Goal: Information Seeking & Learning: Compare options

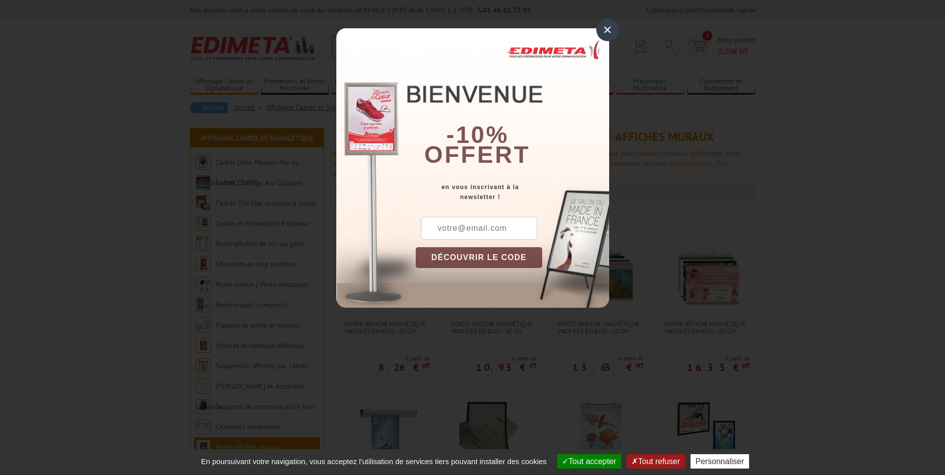
click at [605, 32] on div "×" at bounding box center [607, 29] width 23 height 23
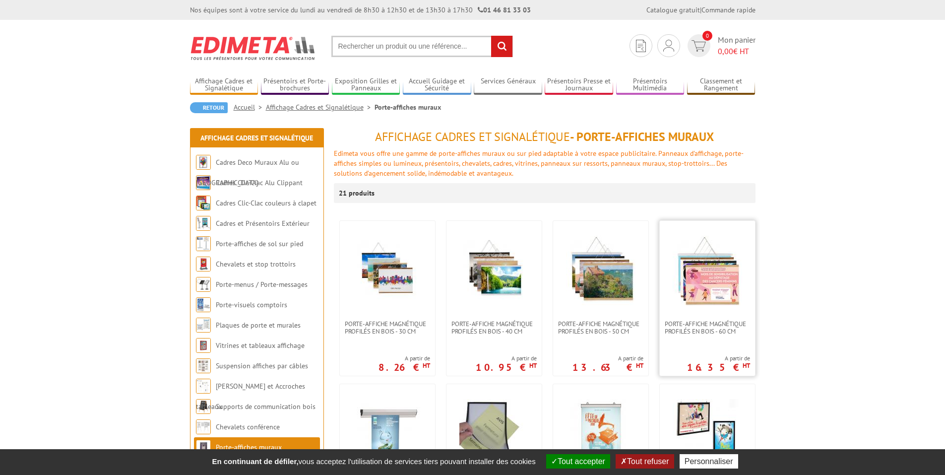
click at [708, 274] on img at bounding box center [707, 270] width 69 height 69
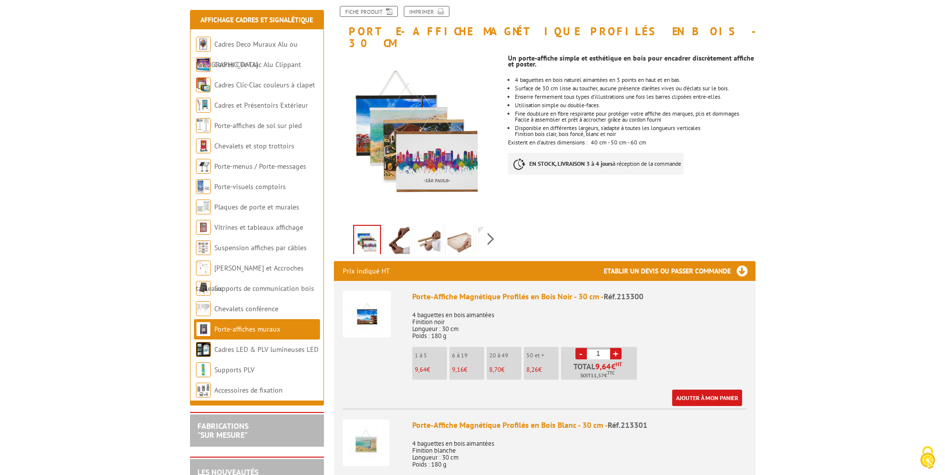
scroll to position [149, 0]
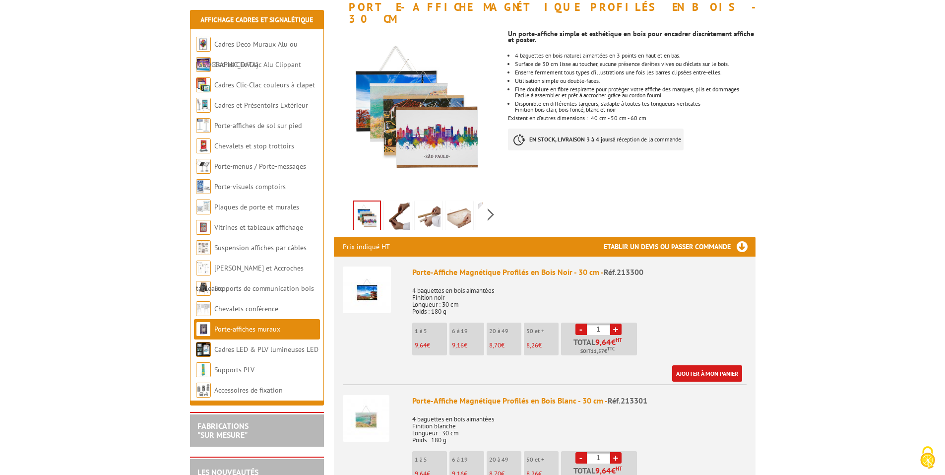
click at [393, 208] on img at bounding box center [398, 217] width 24 height 31
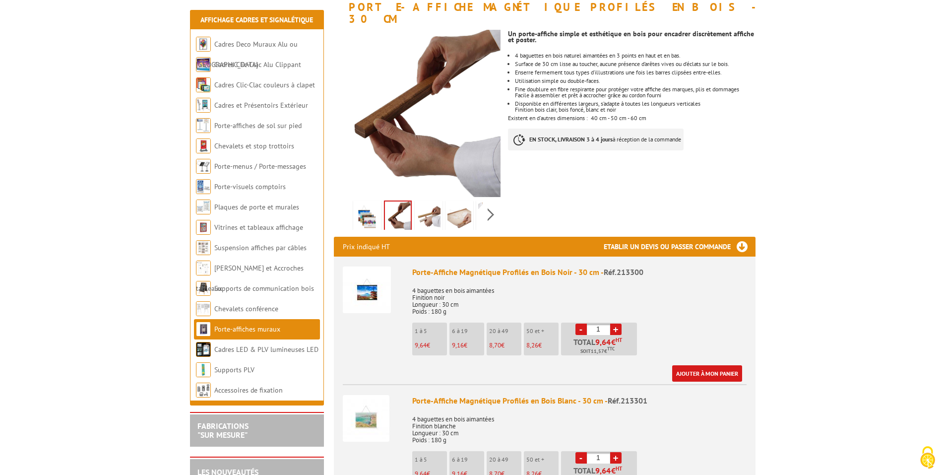
click at [425, 208] on img at bounding box center [429, 217] width 24 height 31
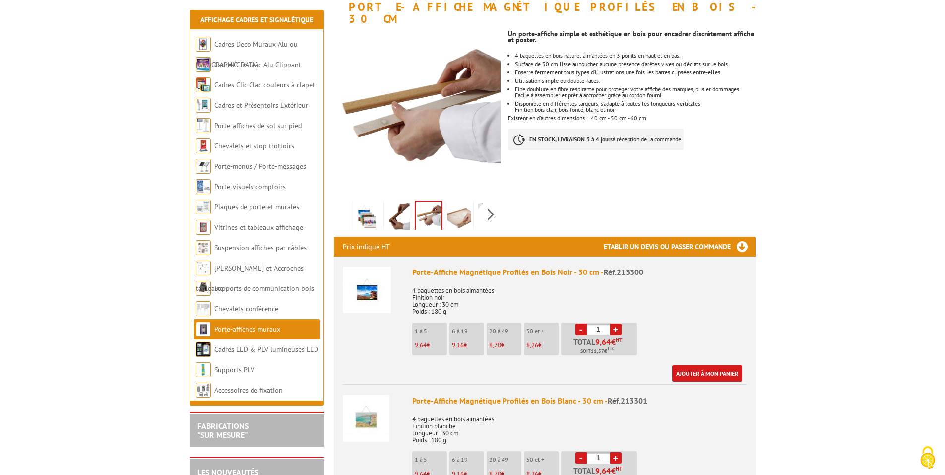
click at [453, 209] on img at bounding box center [459, 217] width 24 height 31
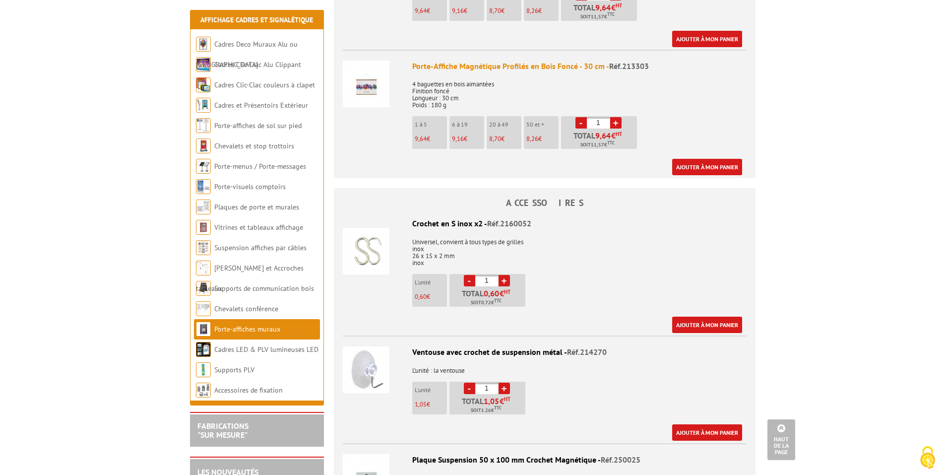
scroll to position [744, 0]
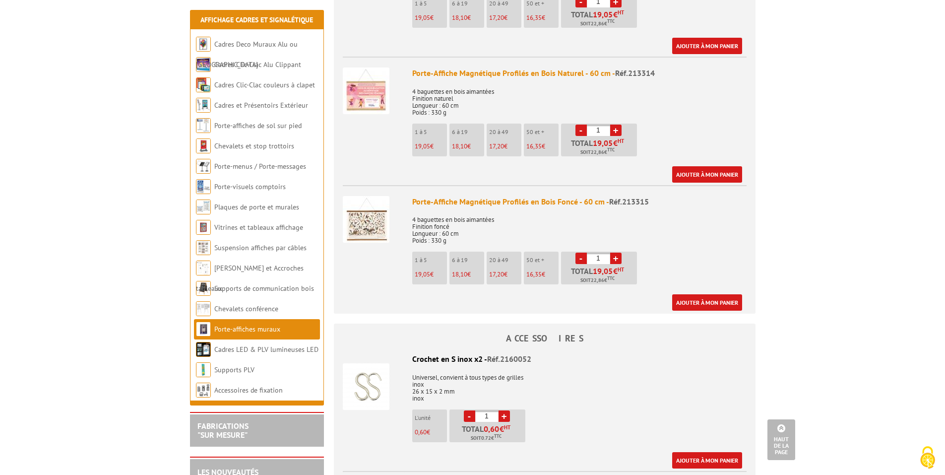
scroll to position [694, 0]
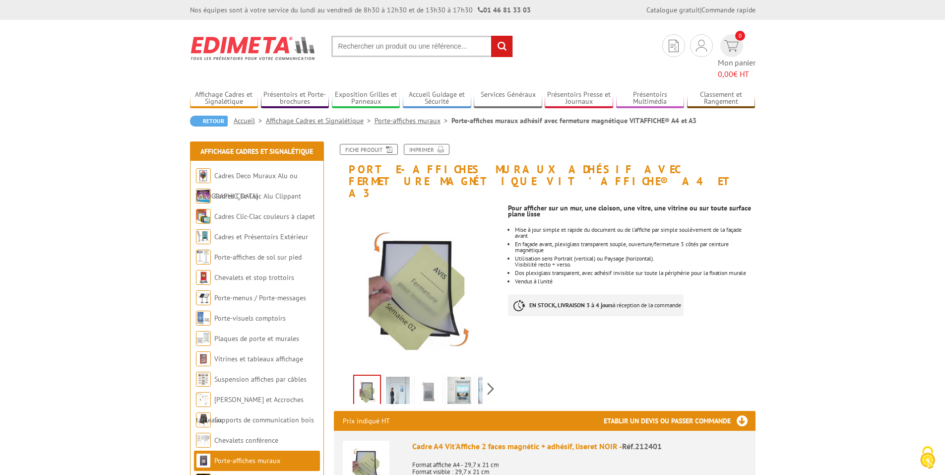
click at [429, 376] on img at bounding box center [429, 391] width 24 height 31
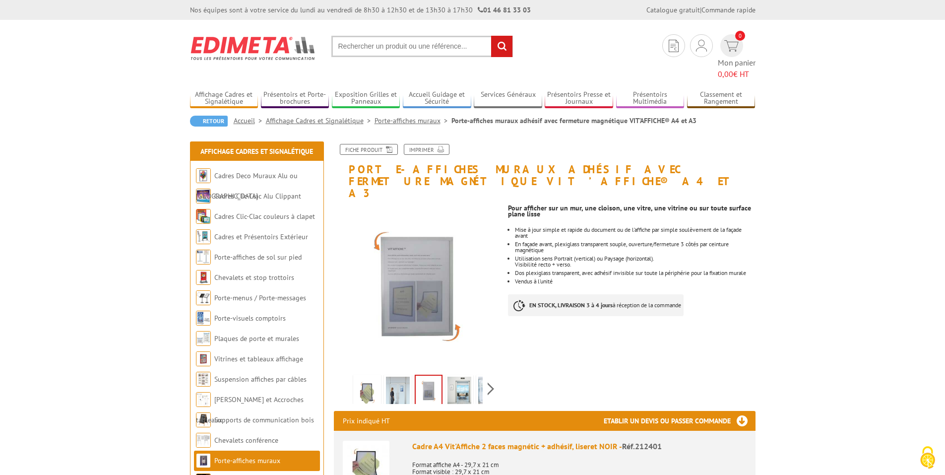
click at [452, 376] on img at bounding box center [459, 391] width 24 height 31
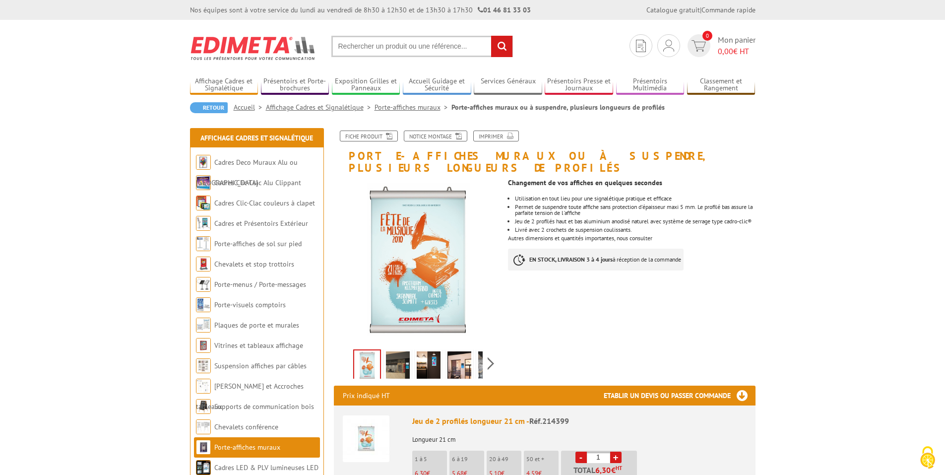
click at [403, 358] on img at bounding box center [398, 366] width 24 height 31
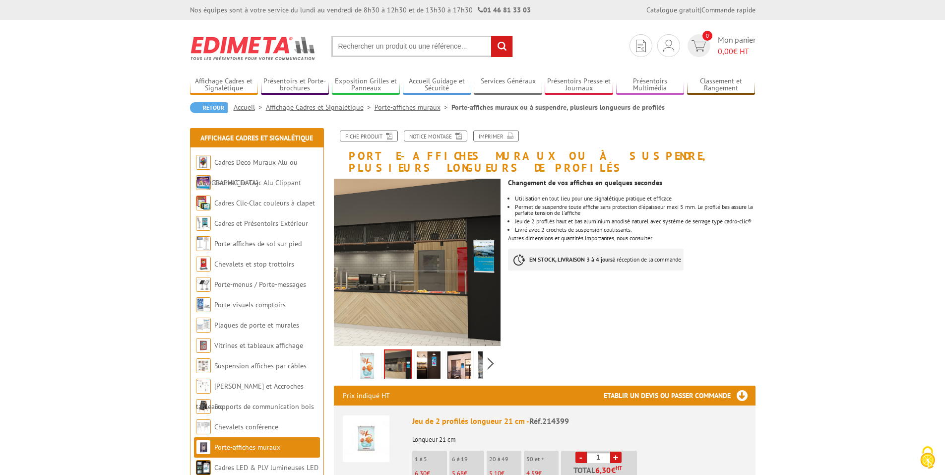
click at [424, 357] on img at bounding box center [429, 366] width 24 height 31
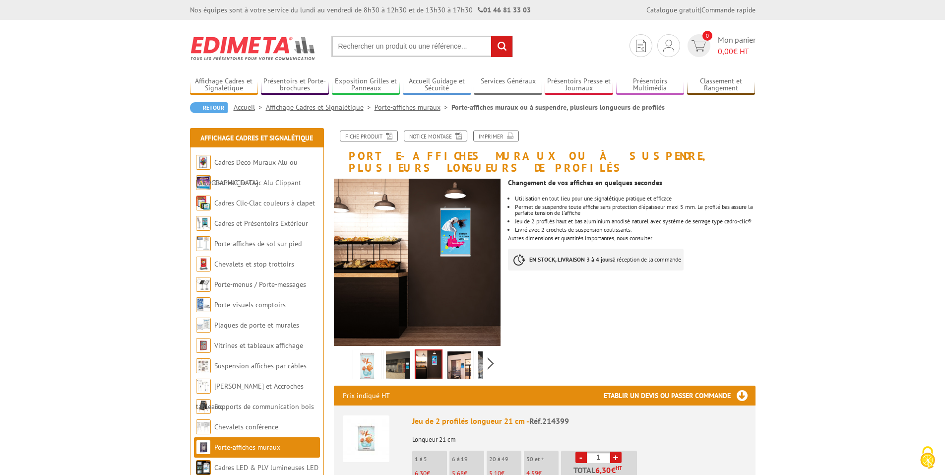
scroll to position [50, 0]
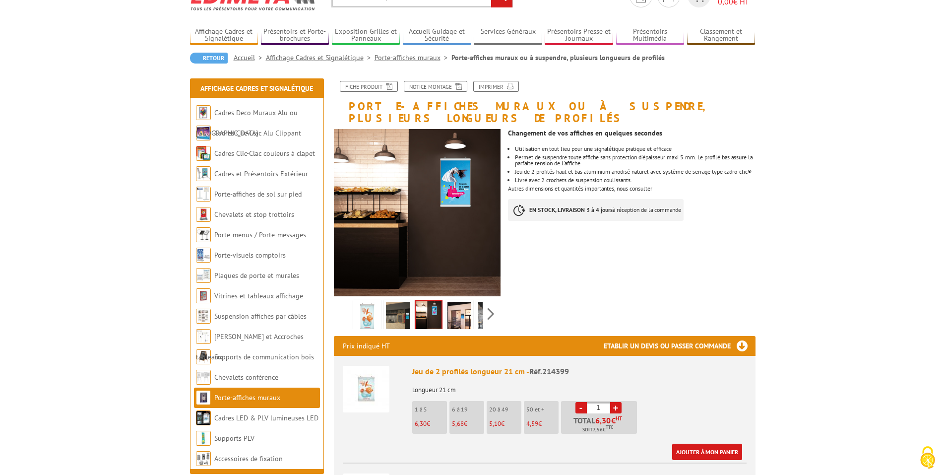
click at [459, 305] on img at bounding box center [459, 317] width 24 height 31
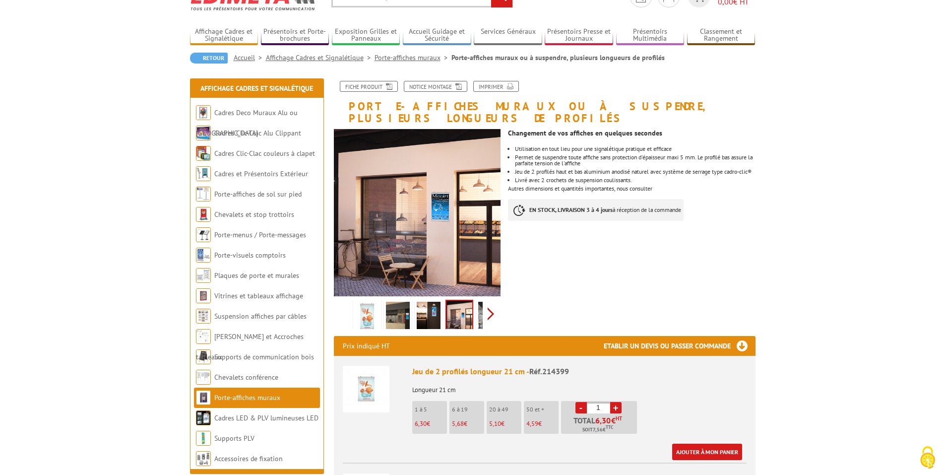
click at [489, 303] on div "Previous Next" at bounding box center [417, 313] width 167 height 35
click at [465, 306] on img at bounding box center [468, 317] width 24 height 31
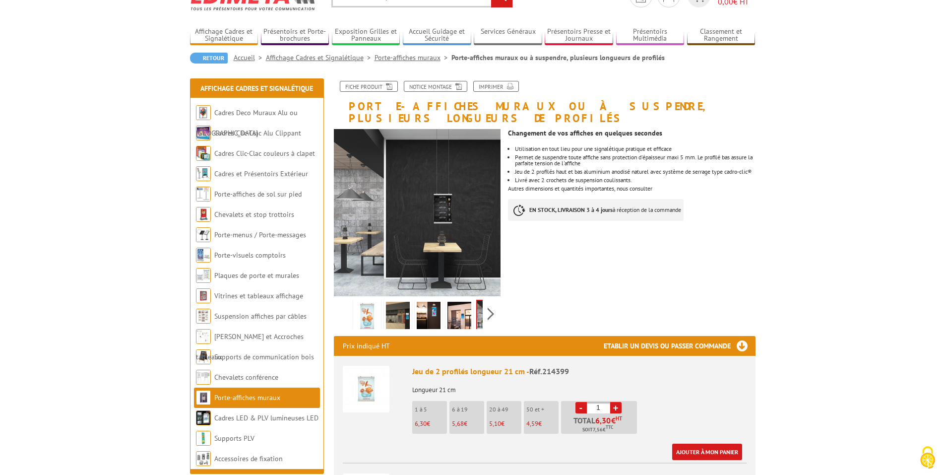
click at [346, 304] on div "Previous Next" at bounding box center [417, 313] width 167 height 35
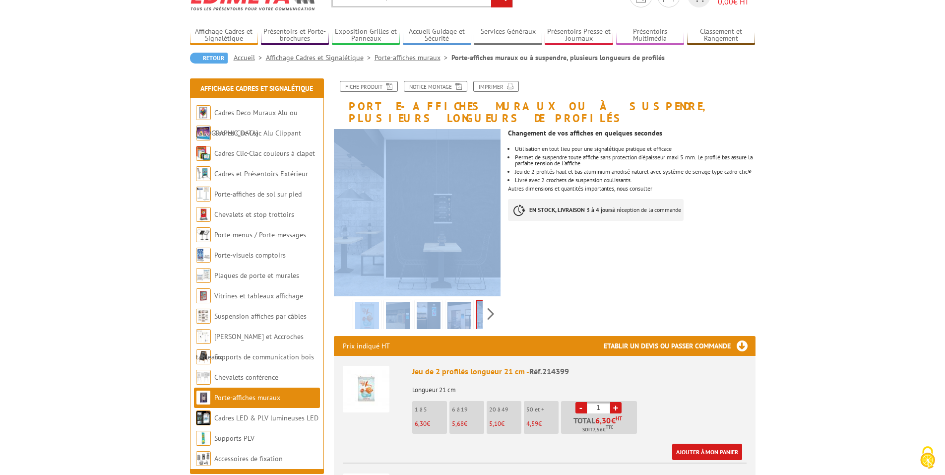
click at [346, 304] on div "Previous Next" at bounding box center [417, 313] width 167 height 35
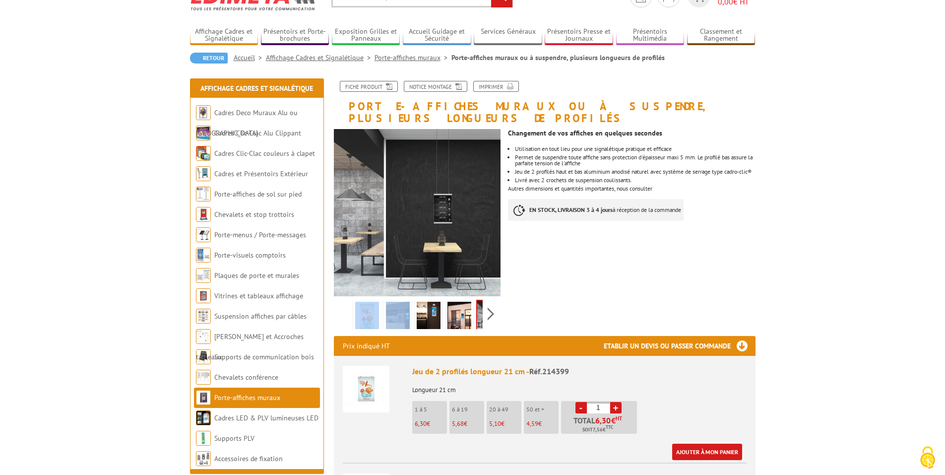
click at [346, 304] on div "Previous Next" at bounding box center [417, 313] width 167 height 35
click at [389, 304] on img at bounding box center [398, 317] width 24 height 31
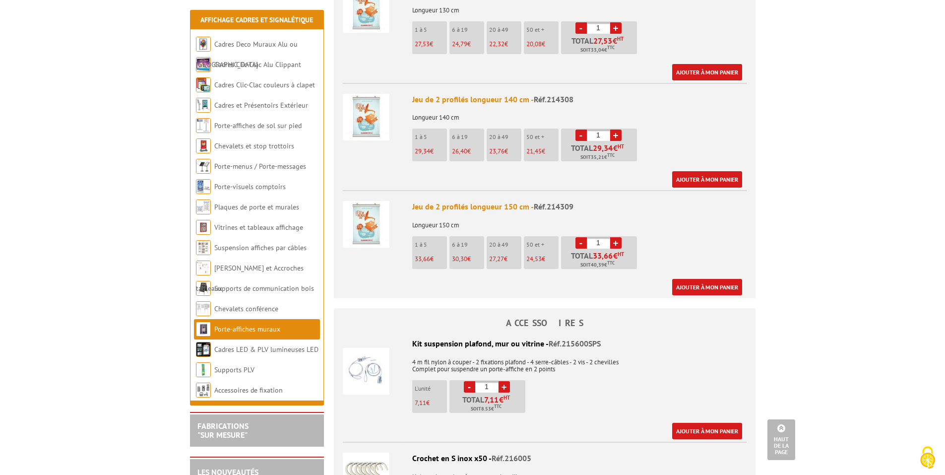
scroll to position [1240, 0]
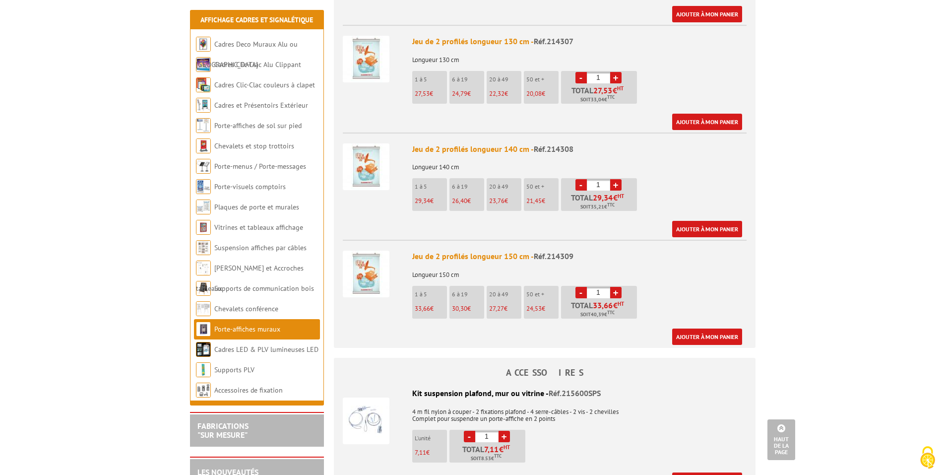
click at [478, 251] on div "Jeu de 2 profilés longueur 150 cm - Réf.214309" at bounding box center [579, 256] width 334 height 11
click at [361, 260] on img at bounding box center [366, 274] width 47 height 47
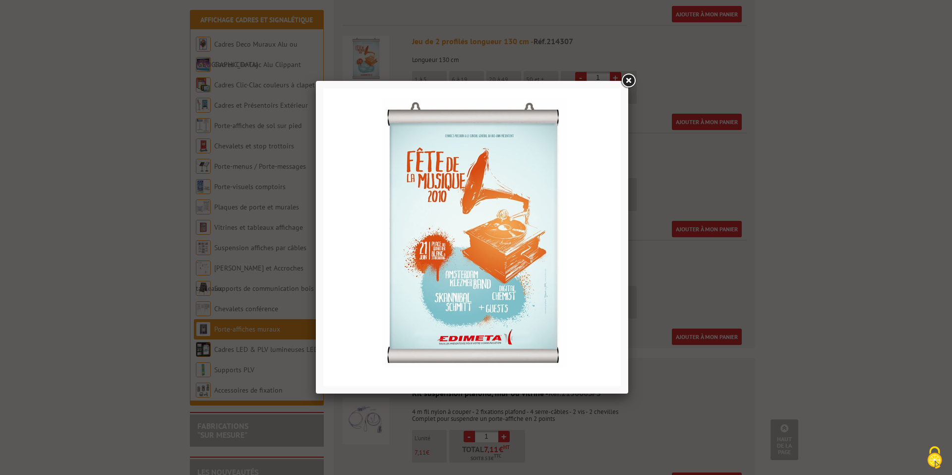
click at [627, 83] on link at bounding box center [629, 81] width 18 height 18
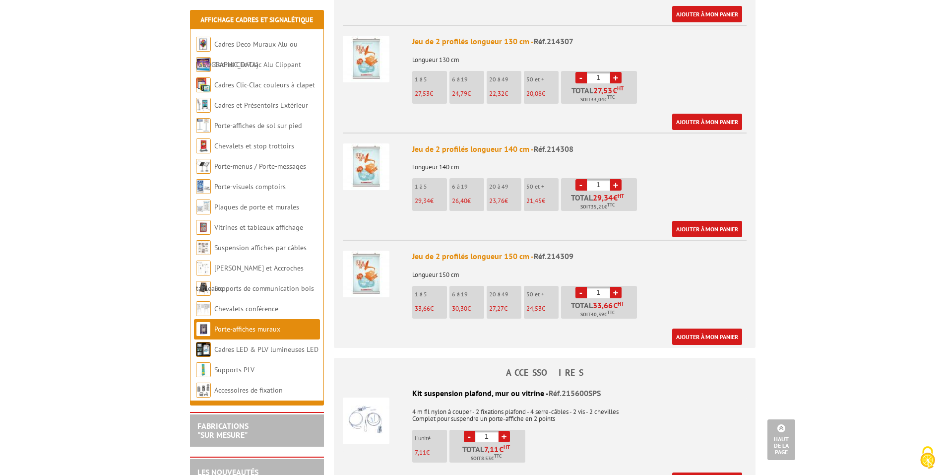
click at [498, 251] on div "Jeu de 2 profilés longueur 150 cm - Réf.214309" at bounding box center [579, 256] width 334 height 11
click at [493, 251] on div "Jeu de 2 profilés longueur 150 cm - Réf.214309" at bounding box center [579, 256] width 334 height 11
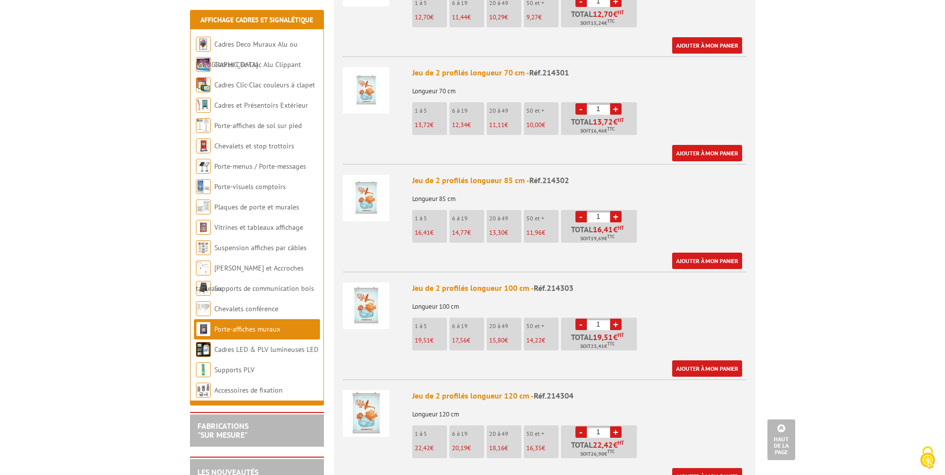
scroll to position [744, 0]
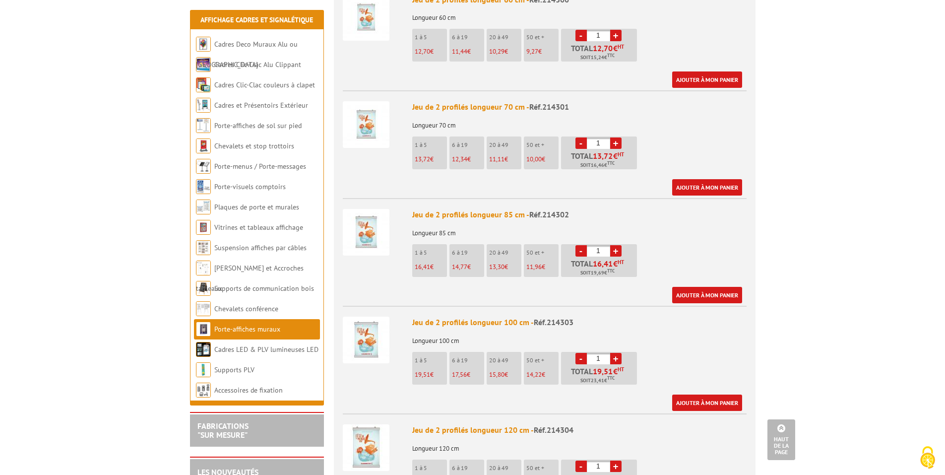
click at [536, 209] on span "Réf.214302" at bounding box center [549, 214] width 40 height 10
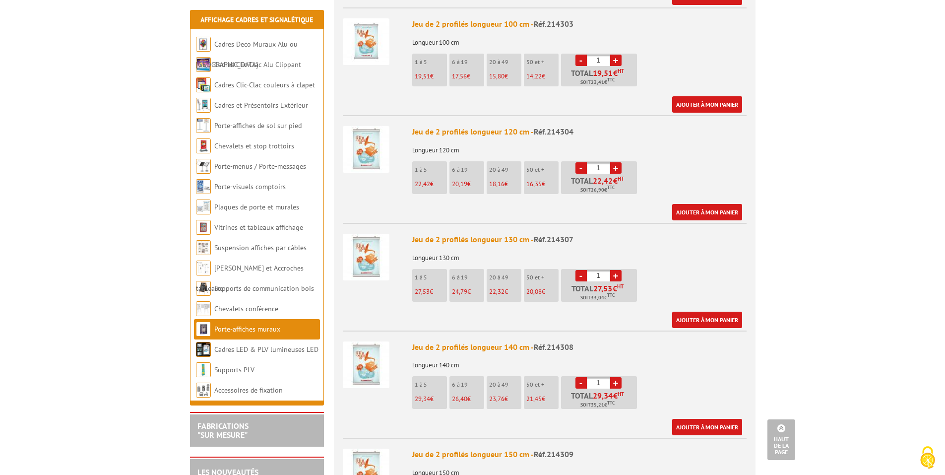
scroll to position [1042, 0]
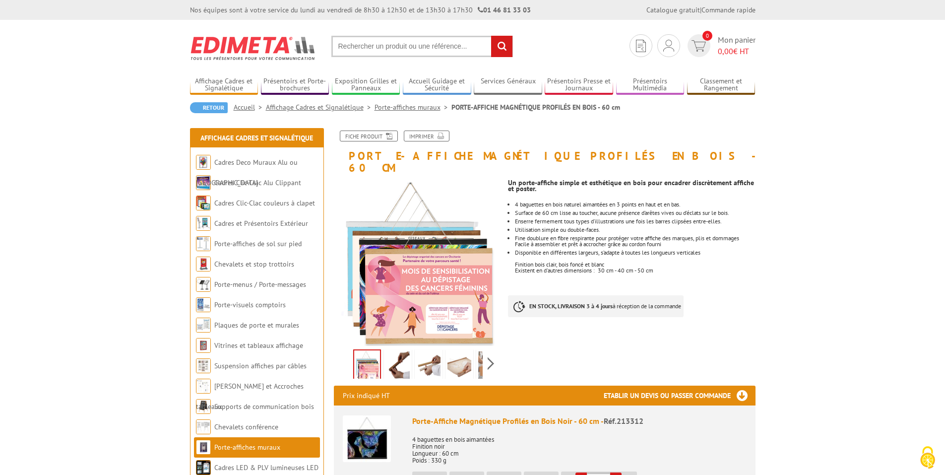
click at [436, 353] on img at bounding box center [429, 366] width 24 height 31
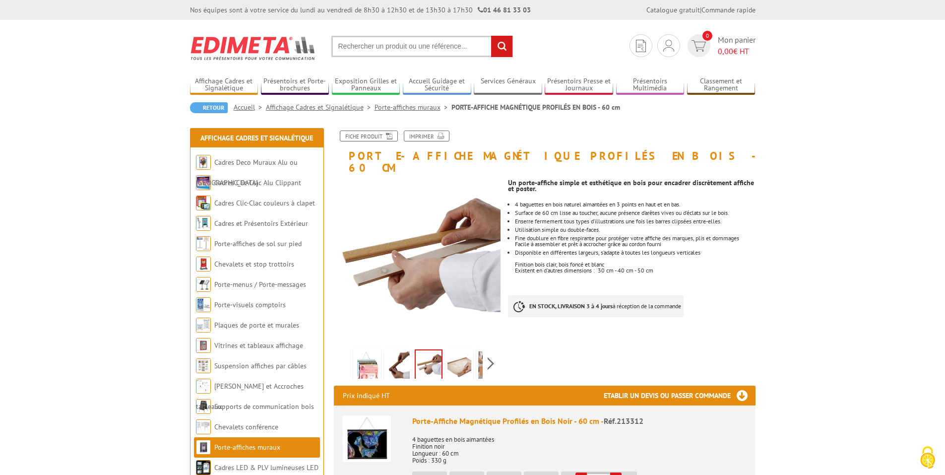
click at [466, 352] on img at bounding box center [459, 366] width 24 height 31
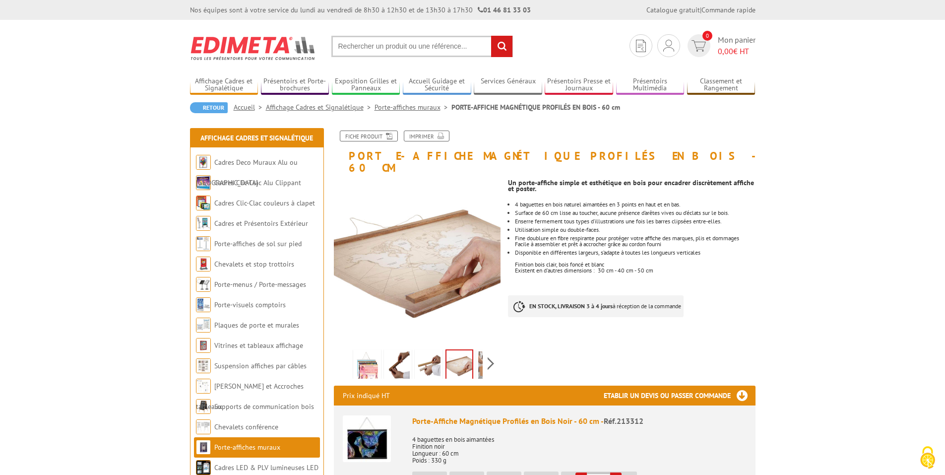
click at [483, 353] on img at bounding box center [490, 366] width 24 height 31
